Goal: Information Seeking & Learning: Learn about a topic

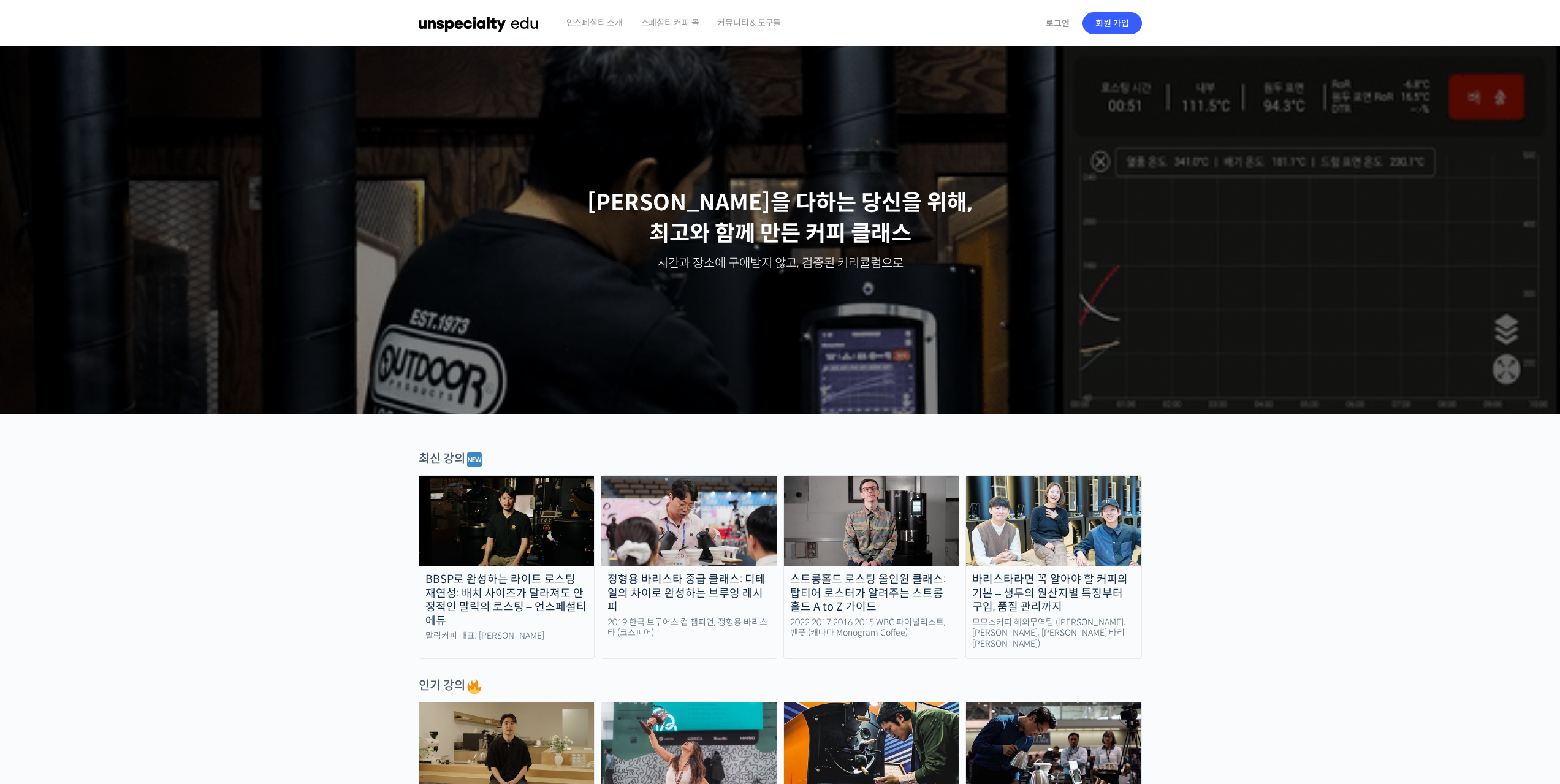
click at [657, 18] on span "스페셜티 커피 몰" at bounding box center [670, 23] width 58 height 46
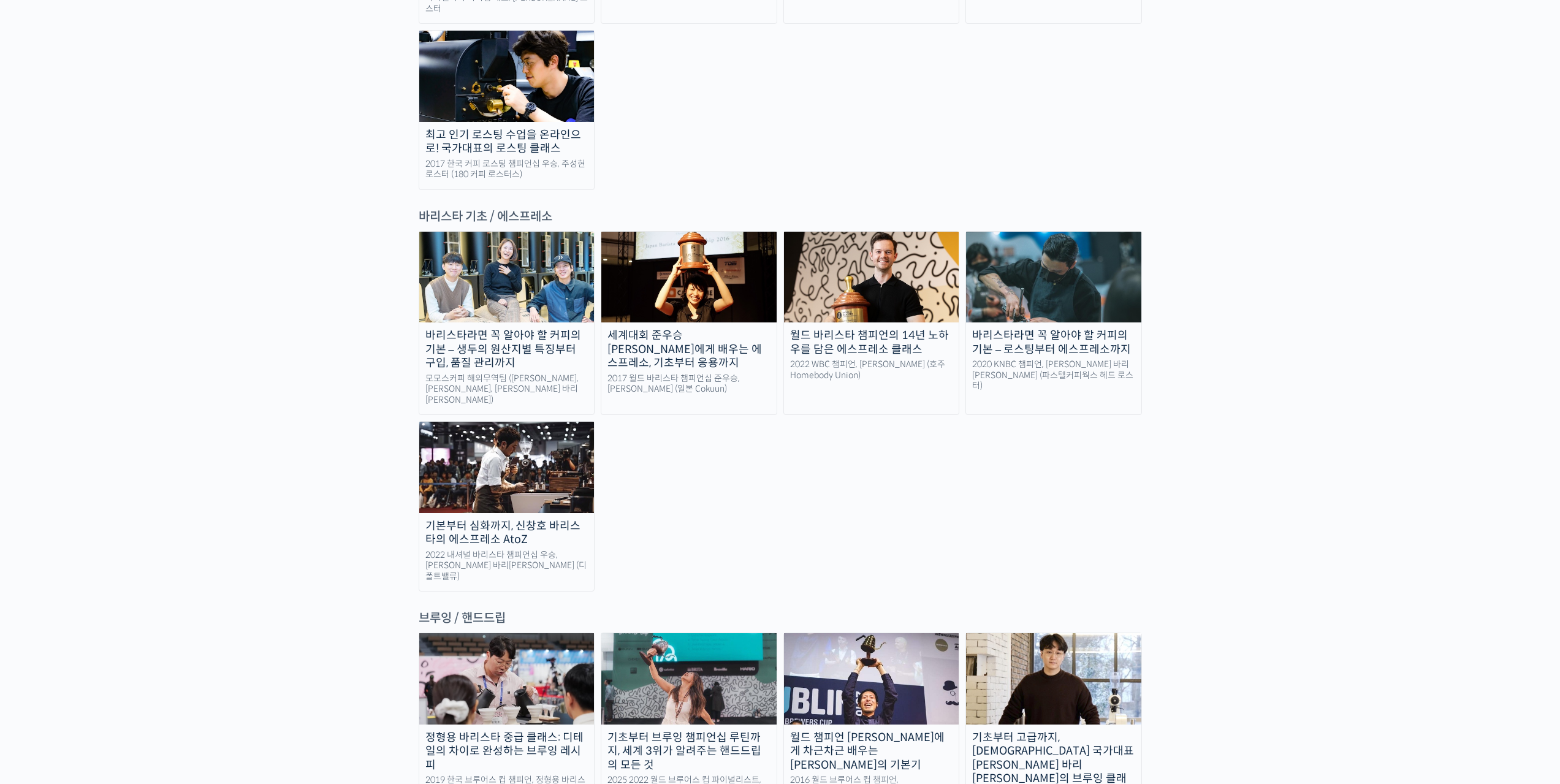
scroll to position [1716, 0]
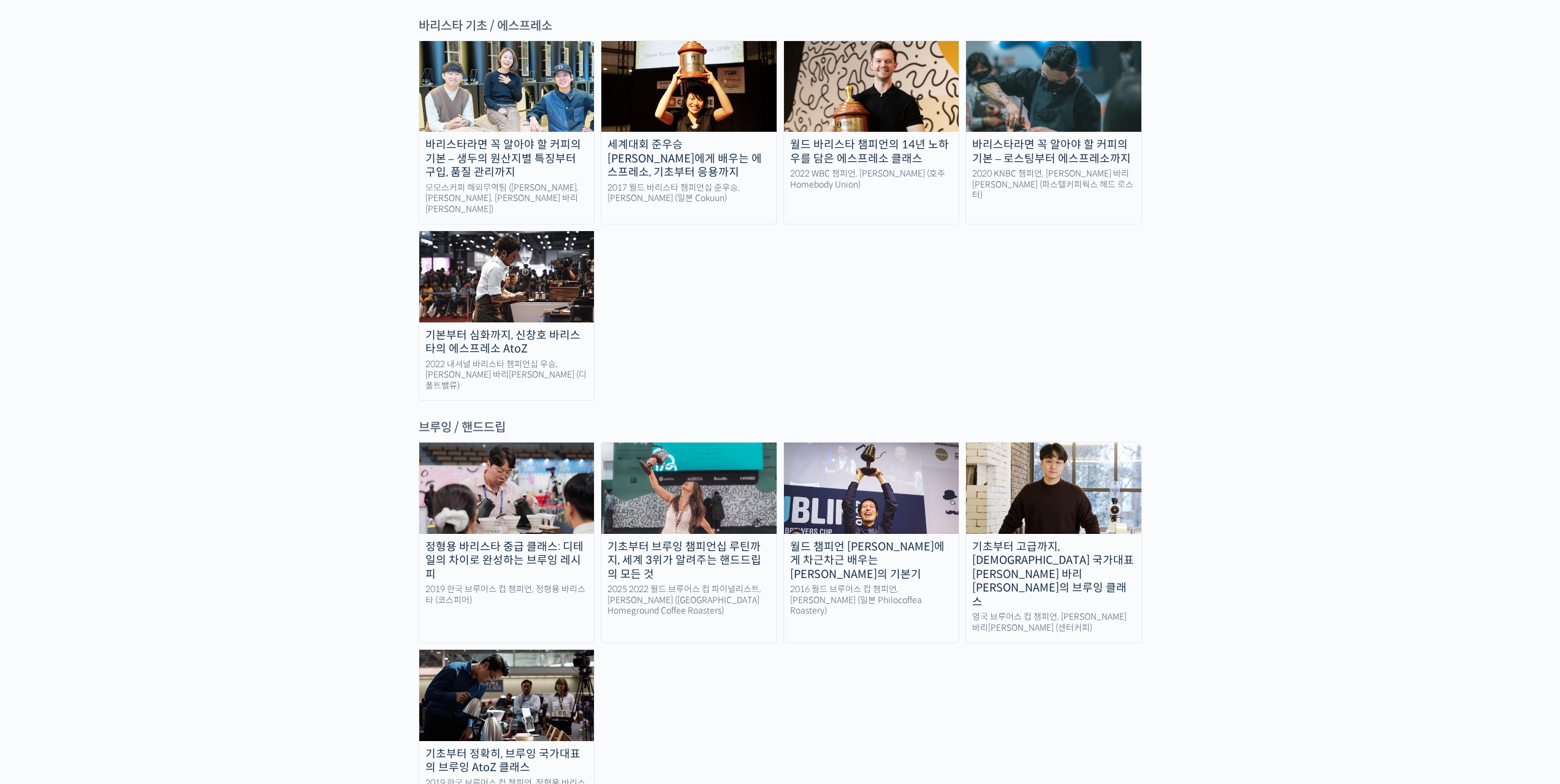
click at [912, 442] on img at bounding box center [872, 487] width 175 height 91
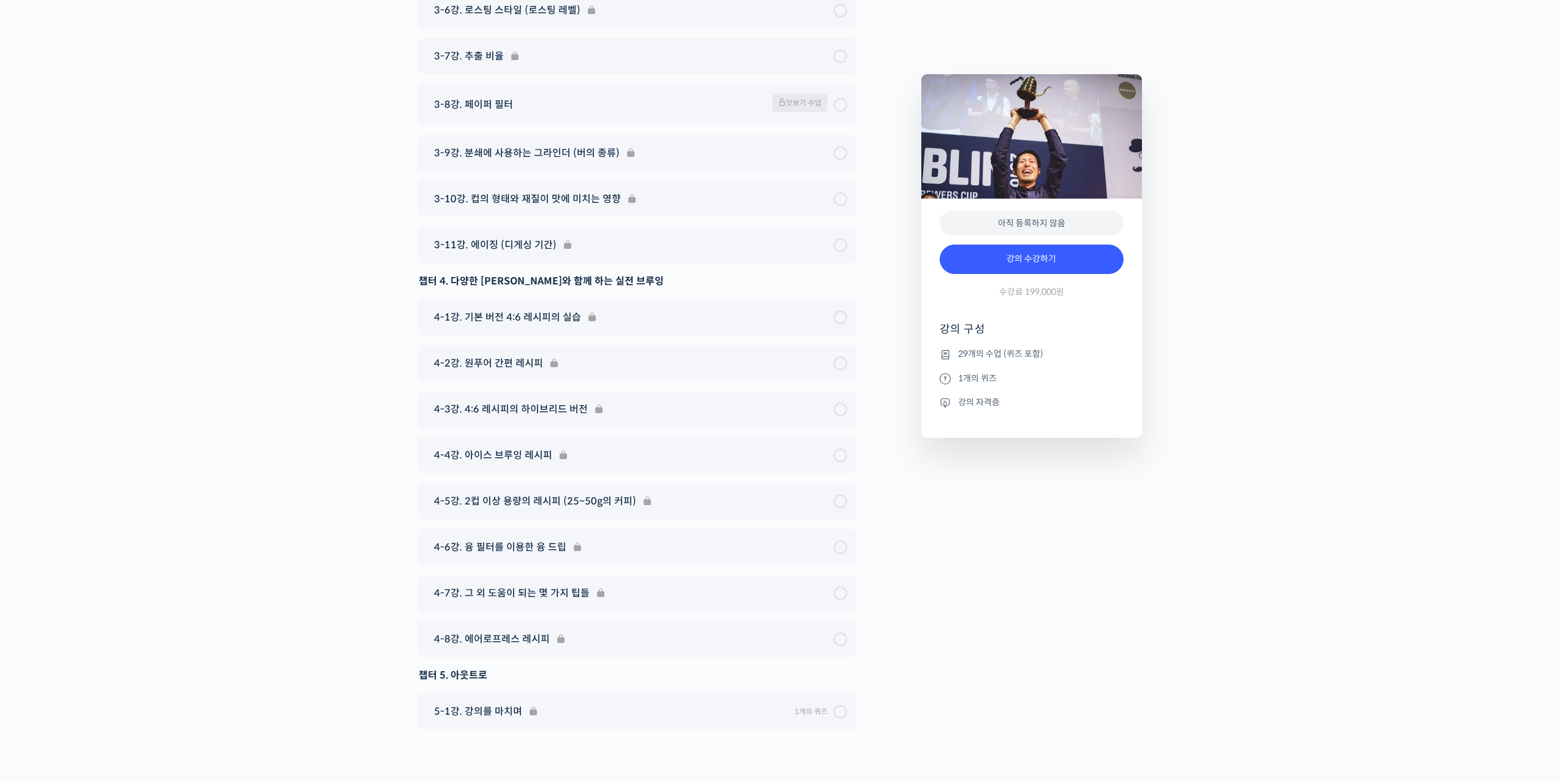
scroll to position [6006, 0]
